Goal: Task Accomplishment & Management: Manage account settings

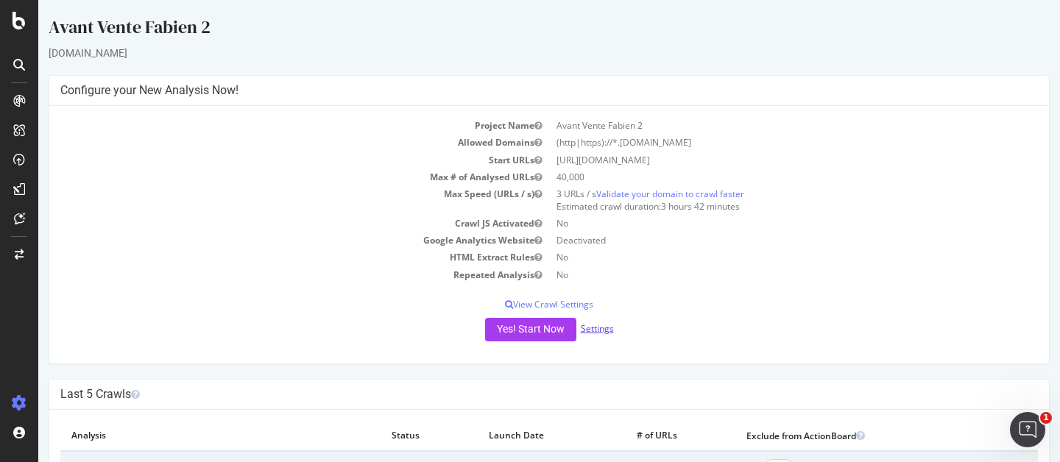
click at [594, 328] on link "Settings" at bounding box center [597, 329] width 33 height 13
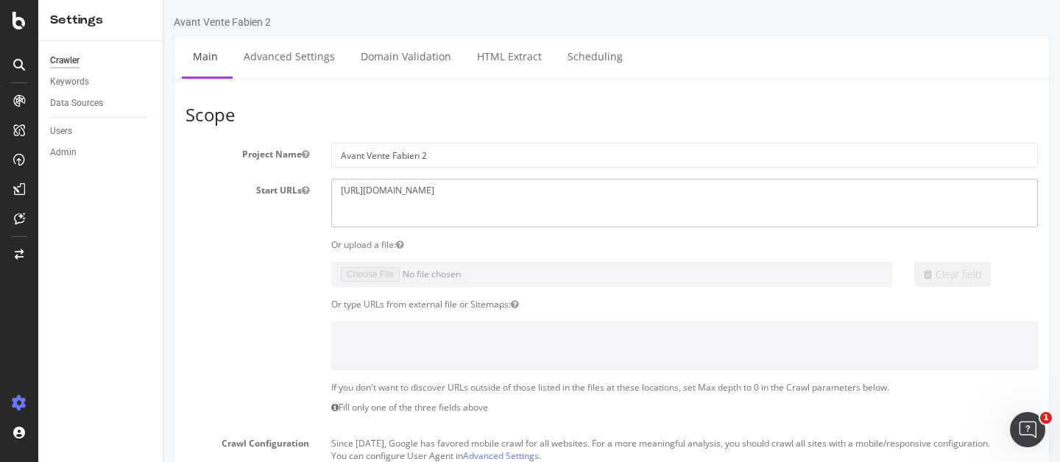
drag, startPoint x: 513, startPoint y: 197, endPoint x: 218, endPoint y: 177, distance: 295.3
click at [218, 177] on section "Project Name Avant Vente Fabien 2 Start URLs [URL][DOMAIN_NAME] Or upload a fil…" at bounding box center [612, 445] width 853 height 605
click at [512, 193] on textarea "[URL][DOMAIN_NAME]" at bounding box center [684, 203] width 707 height 48
click at [471, 191] on textarea "[URL][DOMAIN_NAME]" at bounding box center [684, 203] width 707 height 48
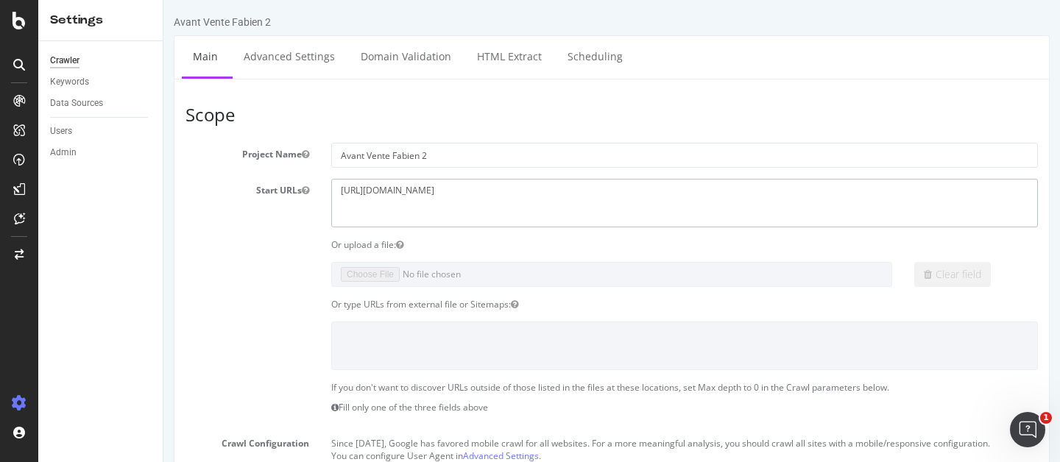
click at [471, 190] on textarea "[URL][DOMAIN_NAME]" at bounding box center [684, 203] width 707 height 48
click at [472, 190] on textarea "[URL][DOMAIN_NAME]" at bounding box center [684, 203] width 707 height 48
paste textarea "Tous les mois"
type textarea "Tous les mois"
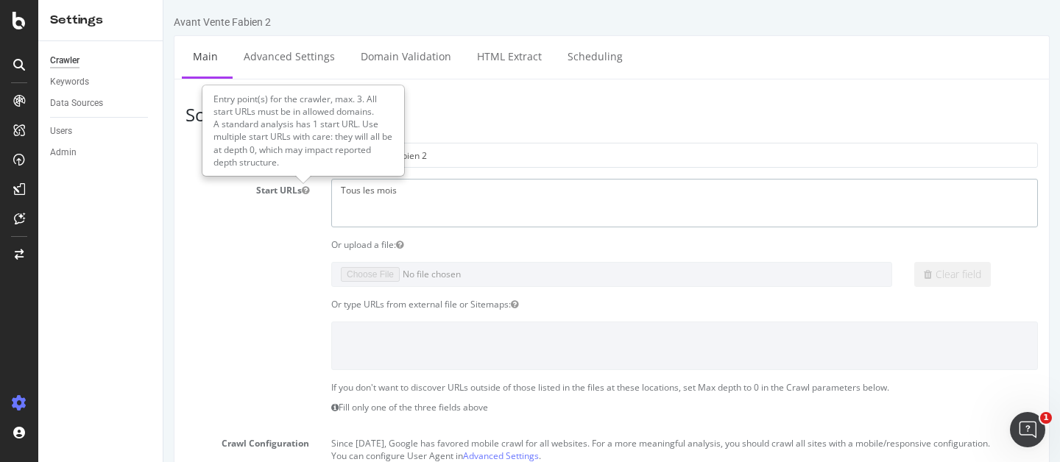
drag, startPoint x: 440, startPoint y: 197, endPoint x: 211, endPoint y: 180, distance: 228.9
click at [211, 180] on div "Start URLs [URL][DOMAIN_NAME]" at bounding box center [612, 203] width 875 height 48
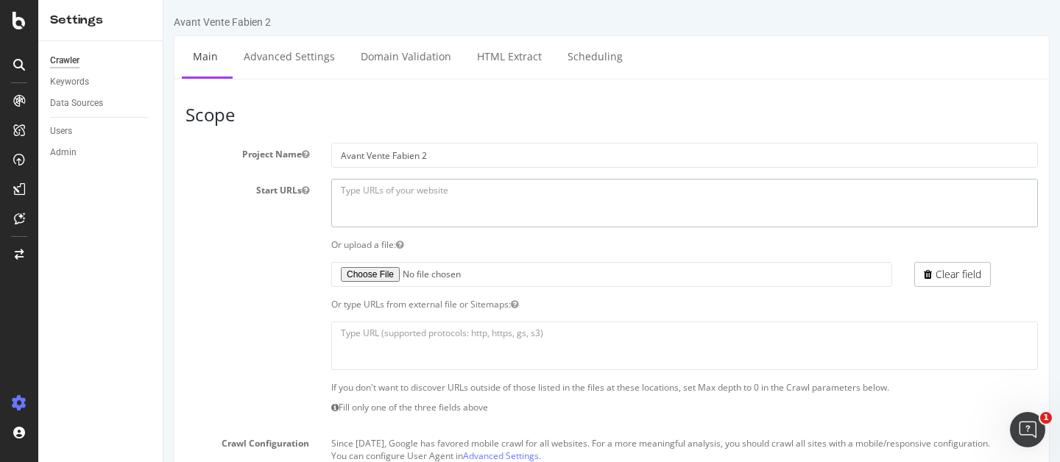
click at [493, 187] on textarea "[URL][DOMAIN_NAME]" at bounding box center [684, 203] width 707 height 48
paste textarea "Tous les mois"
type textarea "Tous les mois"
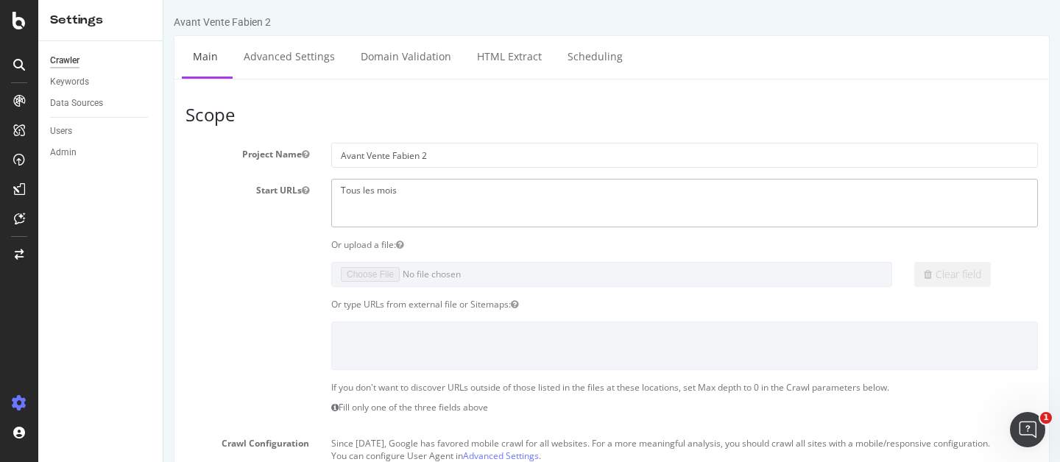
drag, startPoint x: 298, startPoint y: 181, endPoint x: 231, endPoint y: 181, distance: 66.3
click at [231, 181] on div "Start URLs [URL][DOMAIN_NAME]" at bounding box center [612, 203] width 875 height 48
click at [387, 200] on textarea "[URL][DOMAIN_NAME]" at bounding box center [684, 203] width 707 height 48
